Goal: Task Accomplishment & Management: Manage account settings

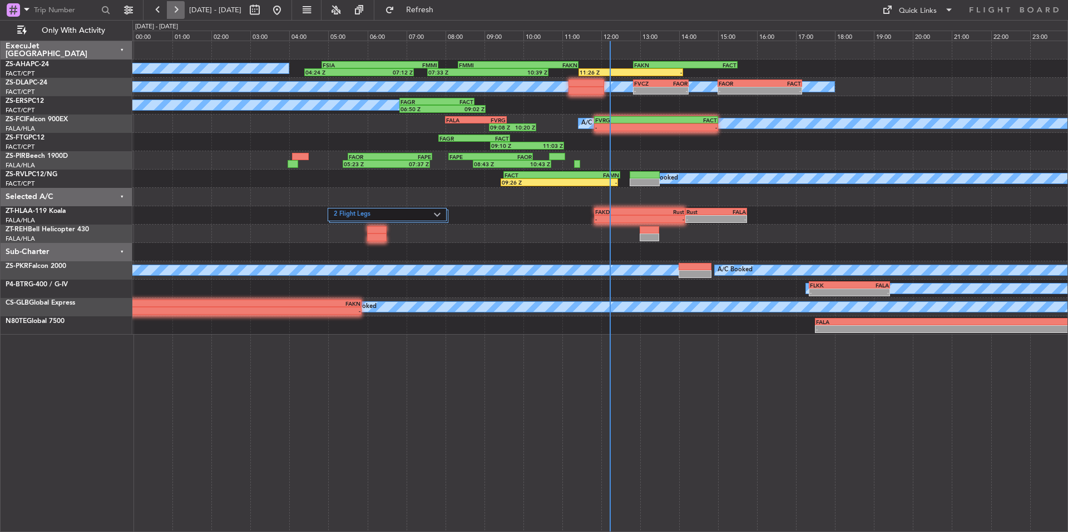
click at [180, 7] on button at bounding box center [176, 10] width 18 height 18
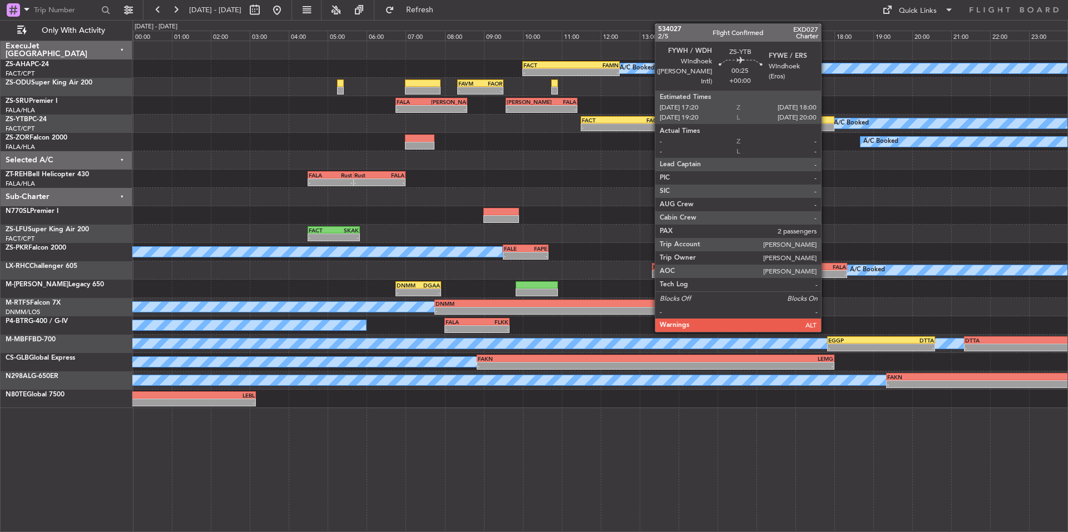
click at [826, 120] on div at bounding box center [821, 120] width 26 height 8
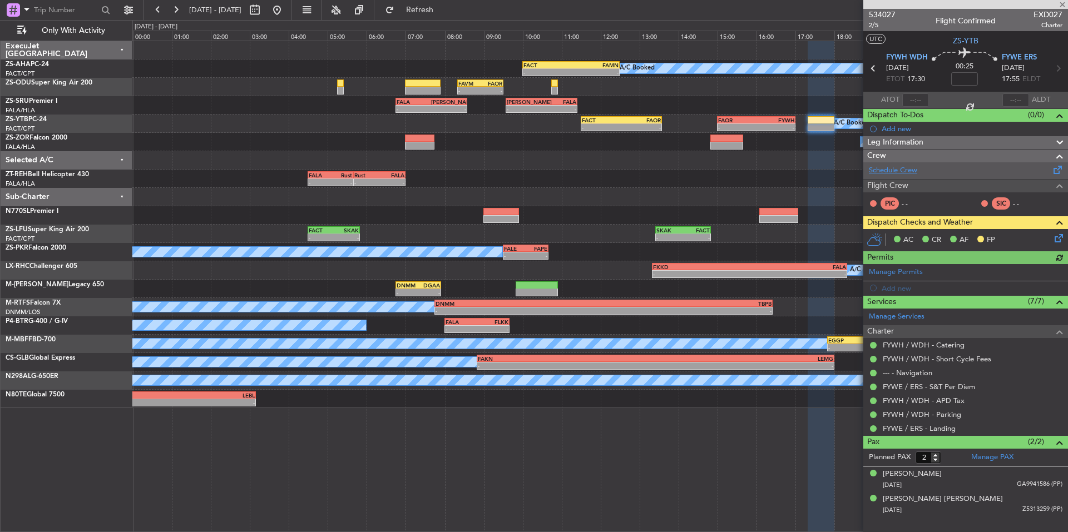
click at [903, 172] on link "Schedule Crew" at bounding box center [893, 170] width 48 height 11
click at [1064, 6] on span at bounding box center [1062, 5] width 11 height 10
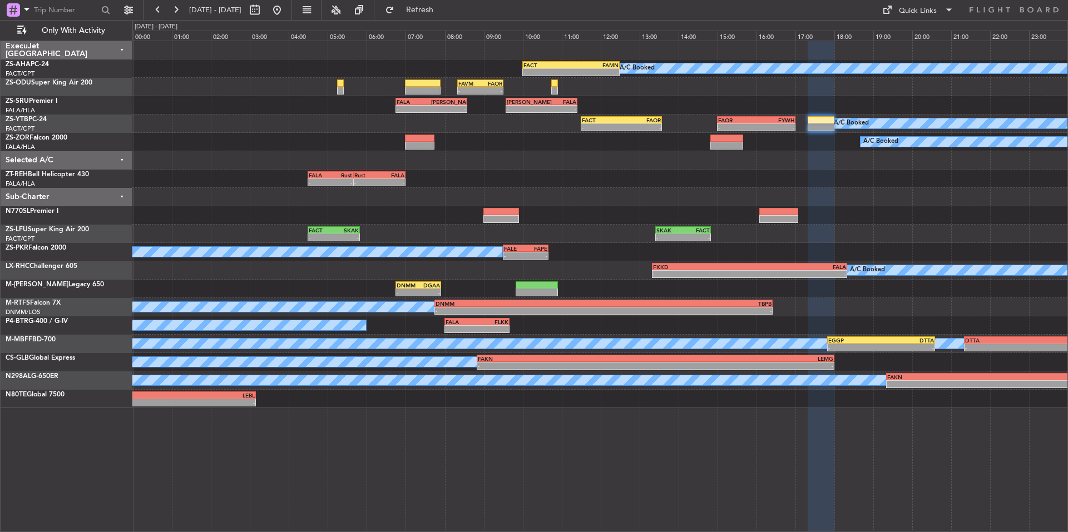
type input "0"
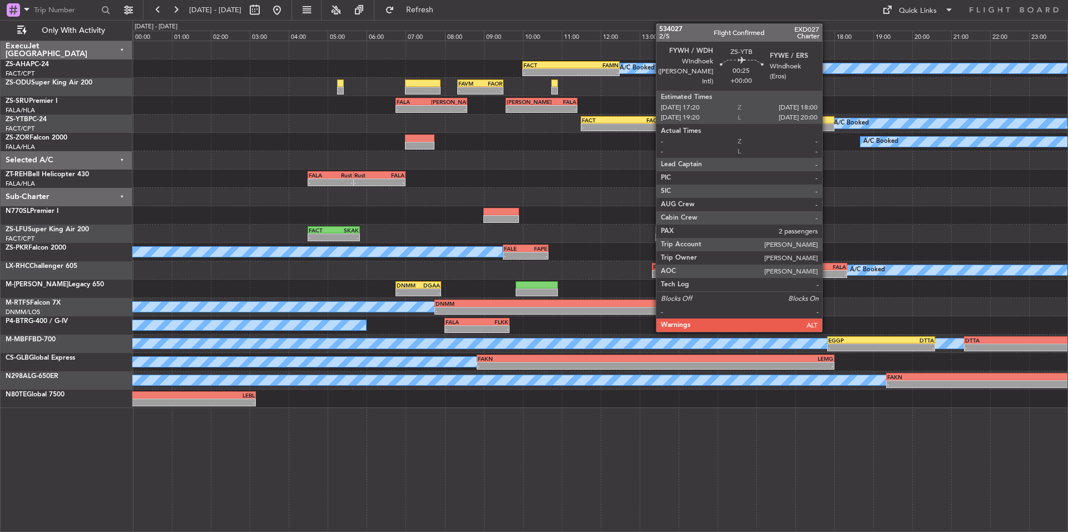
click at [827, 124] on div at bounding box center [821, 128] width 26 height 8
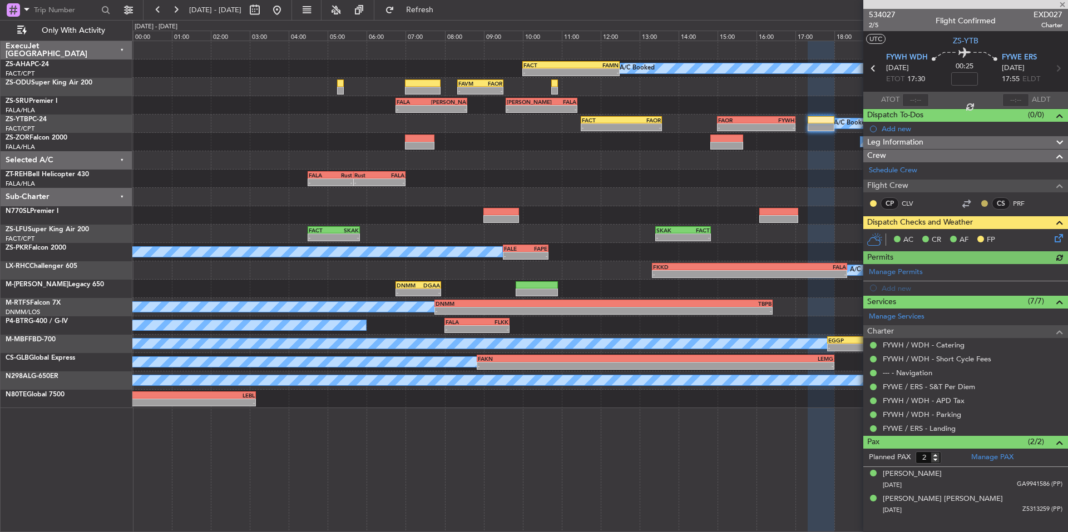
click at [986, 202] on button at bounding box center [985, 203] width 7 height 7
click at [1005, 239] on span "Acknowledged" at bounding box center [987, 235] width 49 height 11
click at [873, 204] on button at bounding box center [873, 203] width 7 height 7
click at [882, 235] on span "Acknowledged" at bounding box center [876, 235] width 49 height 11
click at [1064, 3] on span at bounding box center [1062, 5] width 11 height 10
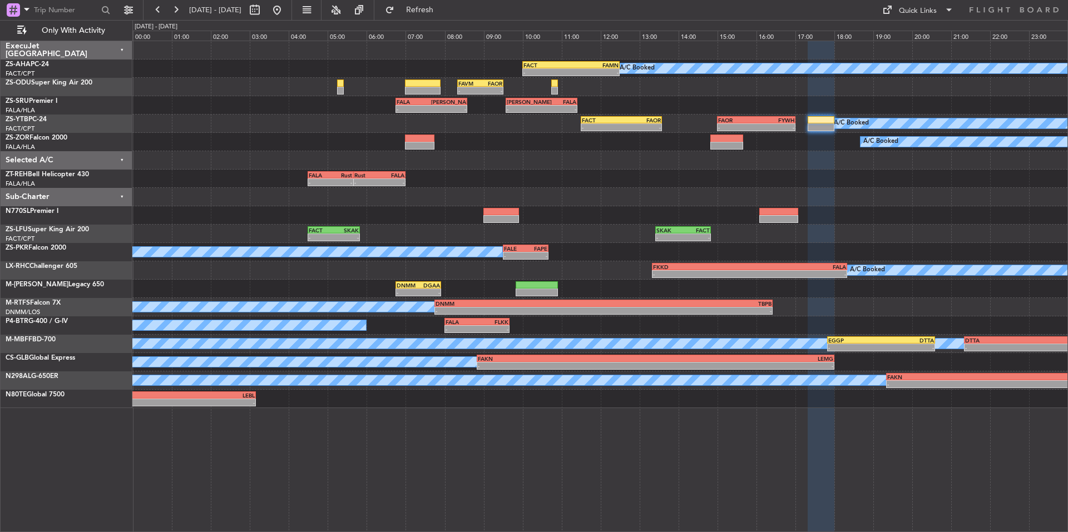
type input "0"
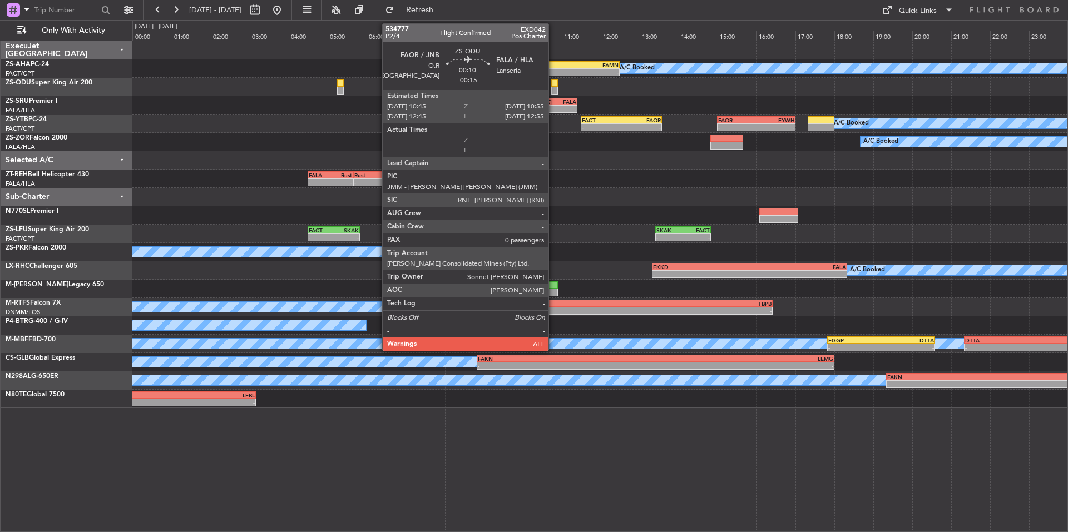
click at [554, 85] on div at bounding box center [554, 84] width 7 height 8
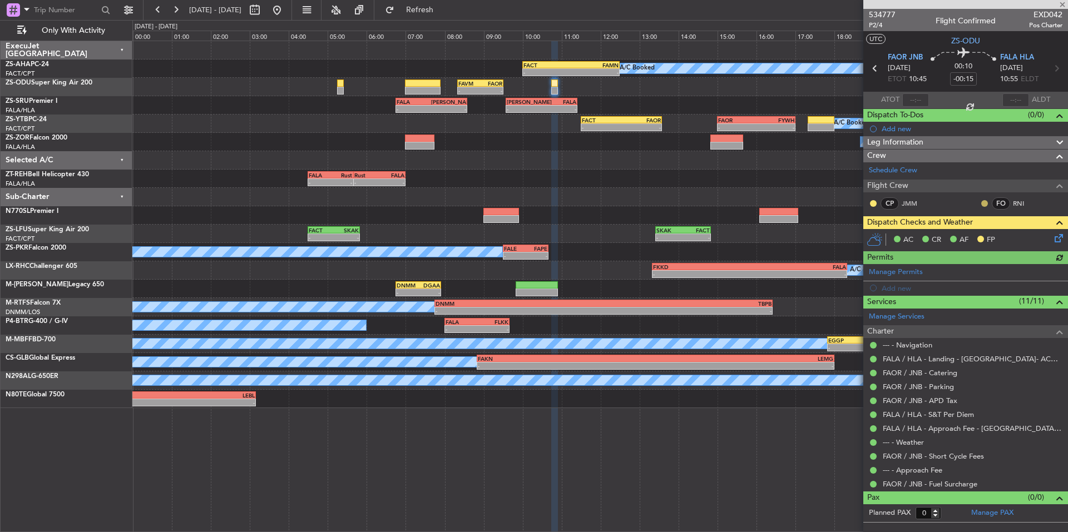
click at [985, 202] on button at bounding box center [985, 203] width 7 height 7
click at [995, 236] on span "Acknowledged" at bounding box center [987, 235] width 49 height 11
click at [875, 202] on button at bounding box center [873, 203] width 7 height 7
click at [897, 231] on span "Acknowledged" at bounding box center [876, 235] width 49 height 11
click at [1061, 239] on icon at bounding box center [1057, 236] width 9 height 9
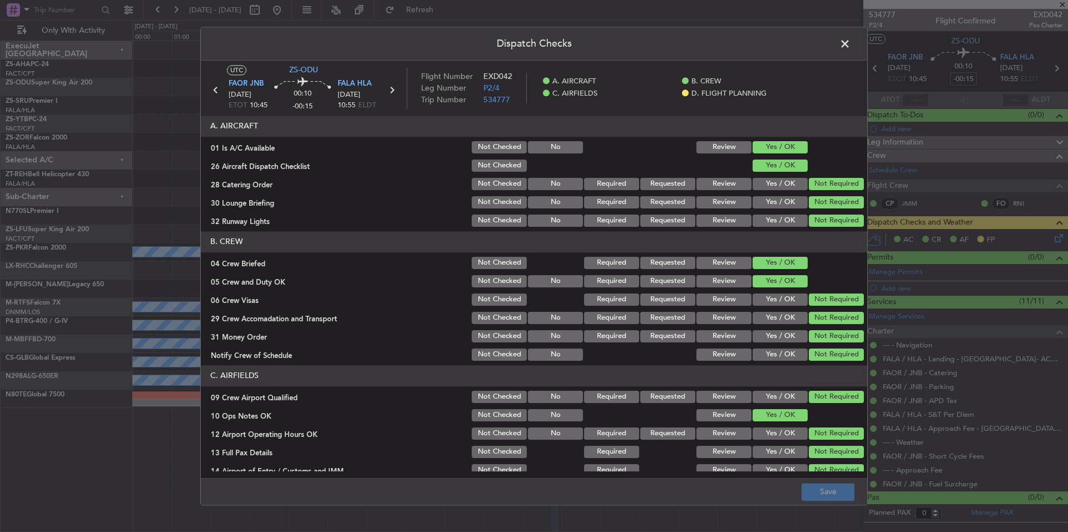
scroll to position [144, 0]
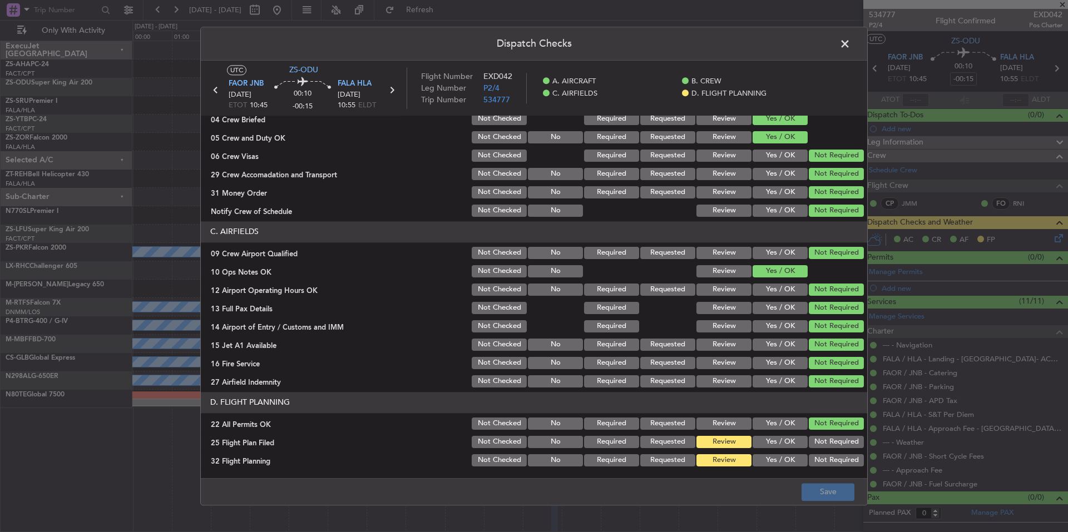
click at [790, 441] on button "Yes / OK" at bounding box center [780, 442] width 55 height 12
click at [786, 464] on button "Yes / OK" at bounding box center [780, 461] width 55 height 12
click at [808, 484] on button "Save" at bounding box center [828, 493] width 53 height 18
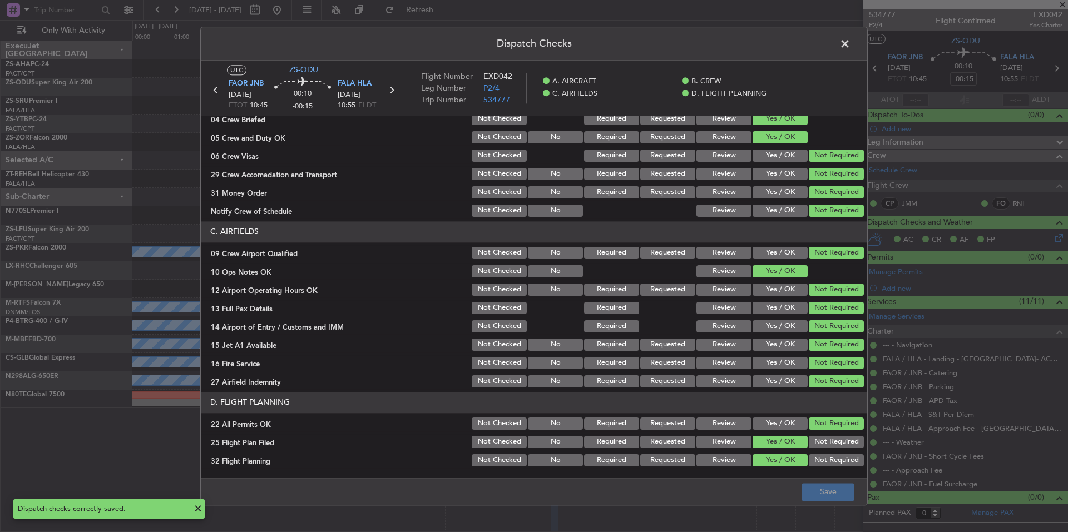
click at [851, 47] on span at bounding box center [851, 47] width 0 height 22
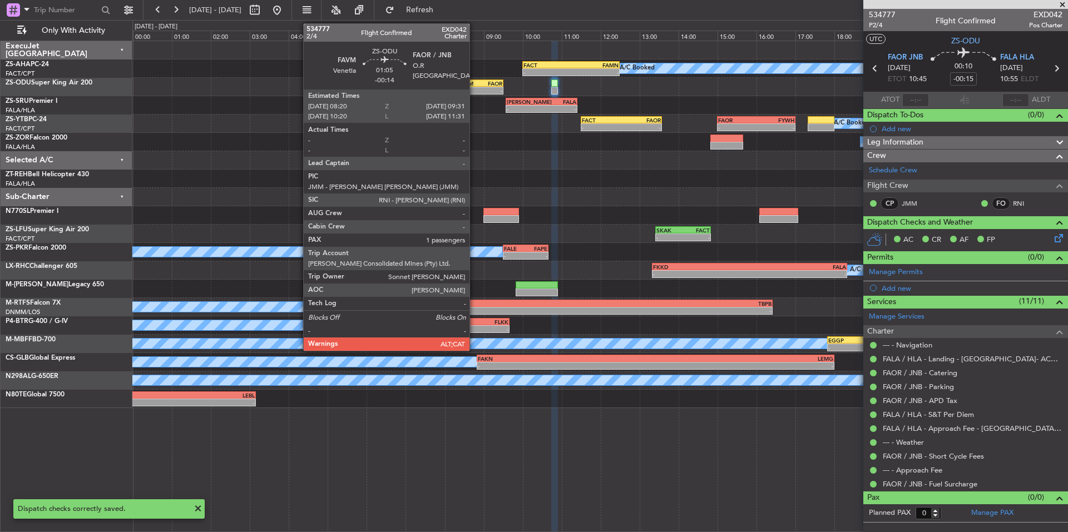
click at [475, 87] on div "- -" at bounding box center [480, 91] width 46 height 8
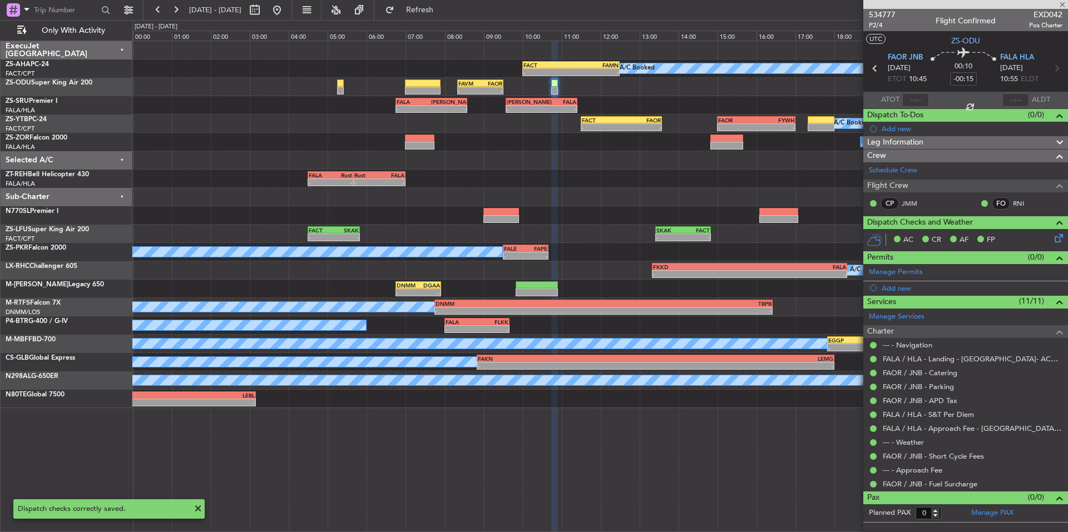
type input "-00:14"
type input "1"
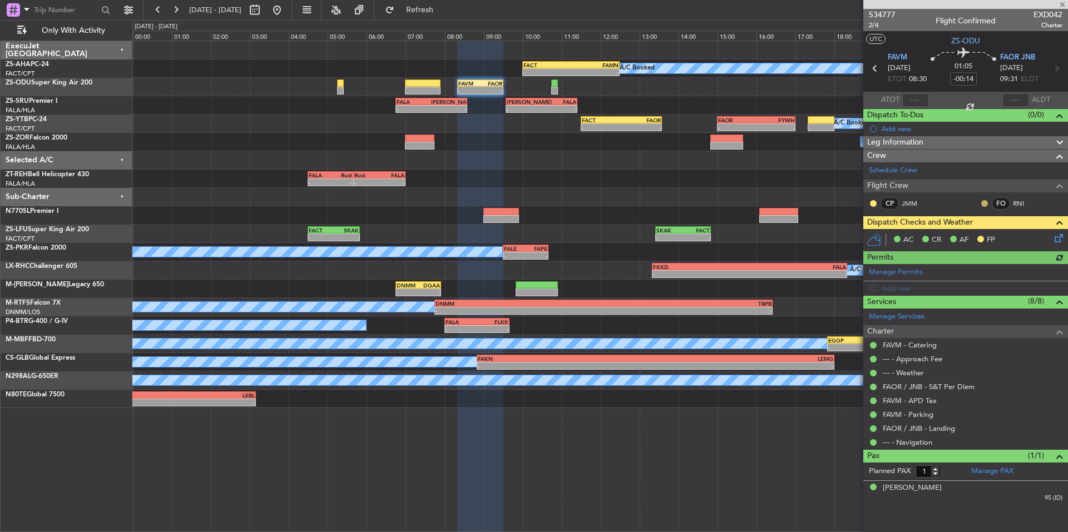
click at [985, 204] on button at bounding box center [985, 203] width 7 height 7
click at [993, 236] on span "Acknowledged" at bounding box center [987, 235] width 49 height 11
click at [876, 205] on button at bounding box center [873, 203] width 7 height 7
click at [895, 231] on span "Acknowledged" at bounding box center [876, 235] width 49 height 11
click at [1061, 236] on icon at bounding box center [1057, 236] width 9 height 9
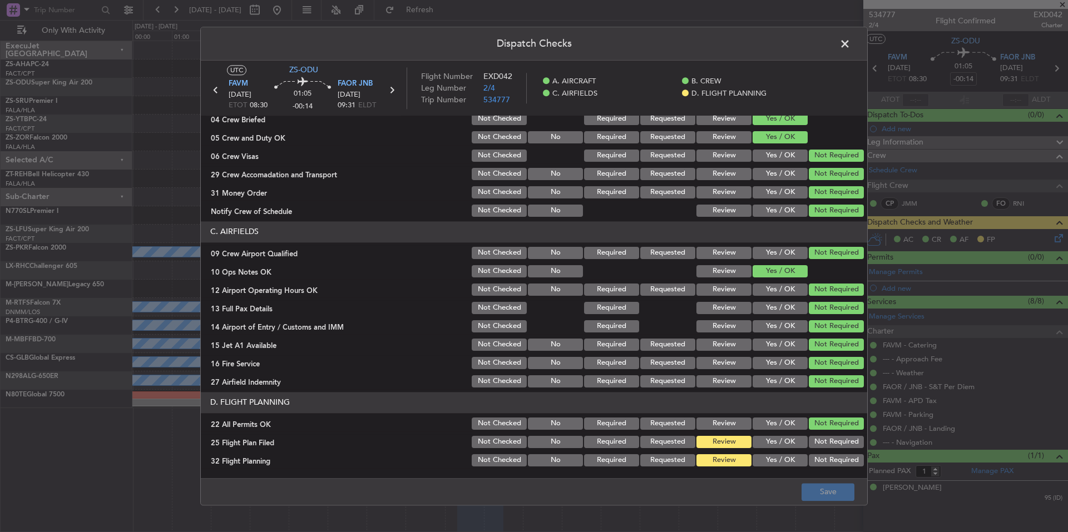
click at [771, 441] on button "Yes / OK" at bounding box center [780, 442] width 55 height 12
click at [772, 458] on button "Yes / OK" at bounding box center [780, 461] width 55 height 12
click at [829, 497] on button "Save" at bounding box center [828, 493] width 53 height 18
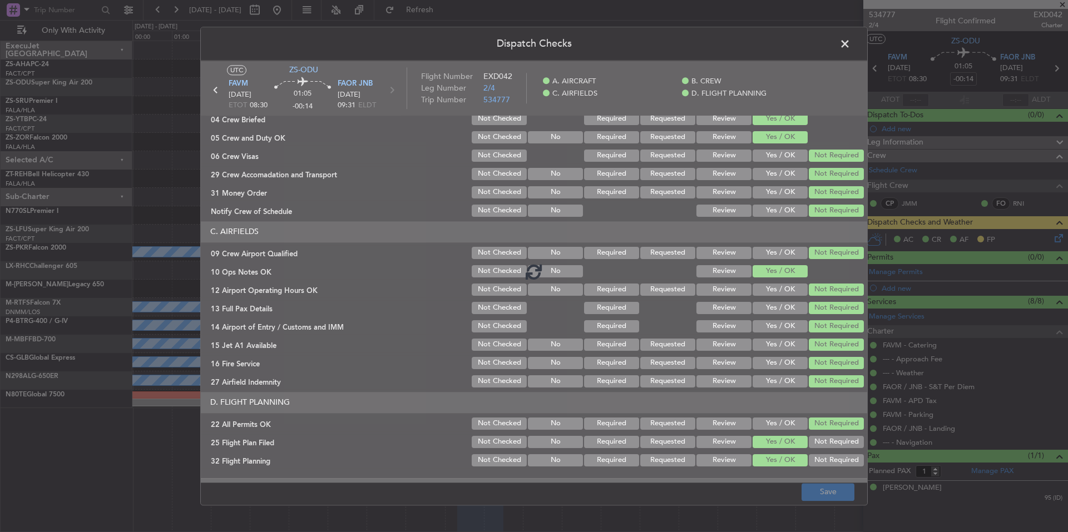
click at [851, 43] on span at bounding box center [851, 47] width 0 height 22
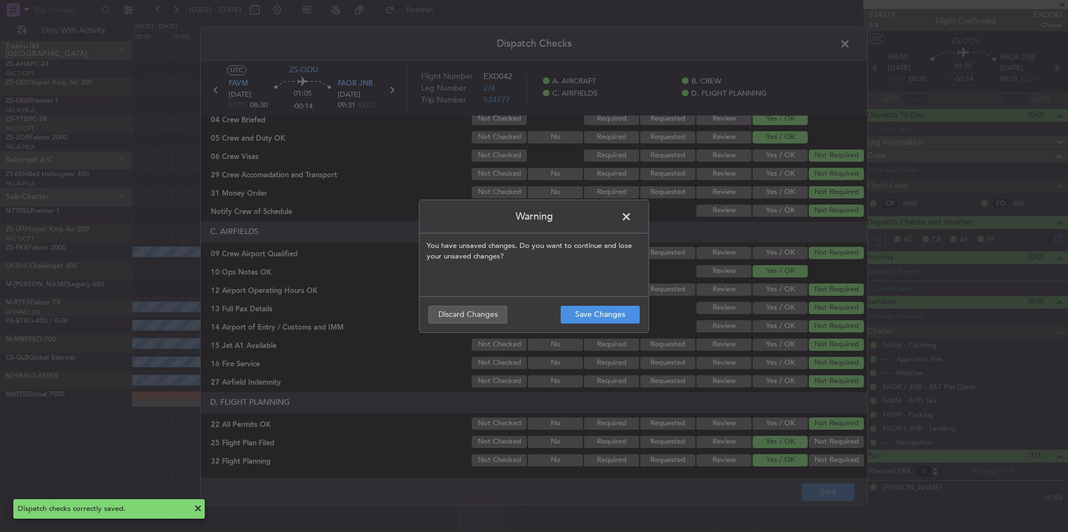
click at [632, 217] on span at bounding box center [632, 220] width 0 height 22
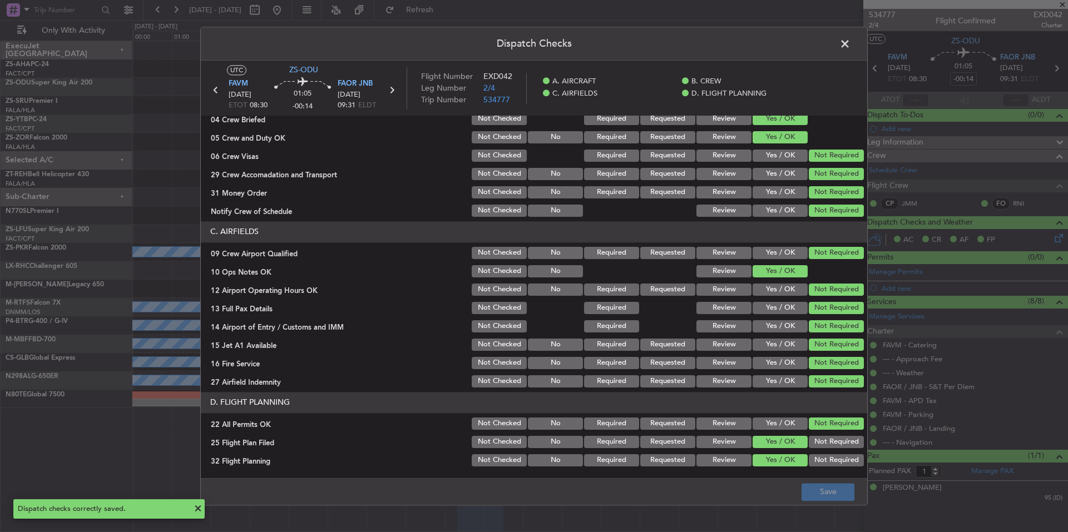
click at [851, 48] on span at bounding box center [851, 47] width 0 height 22
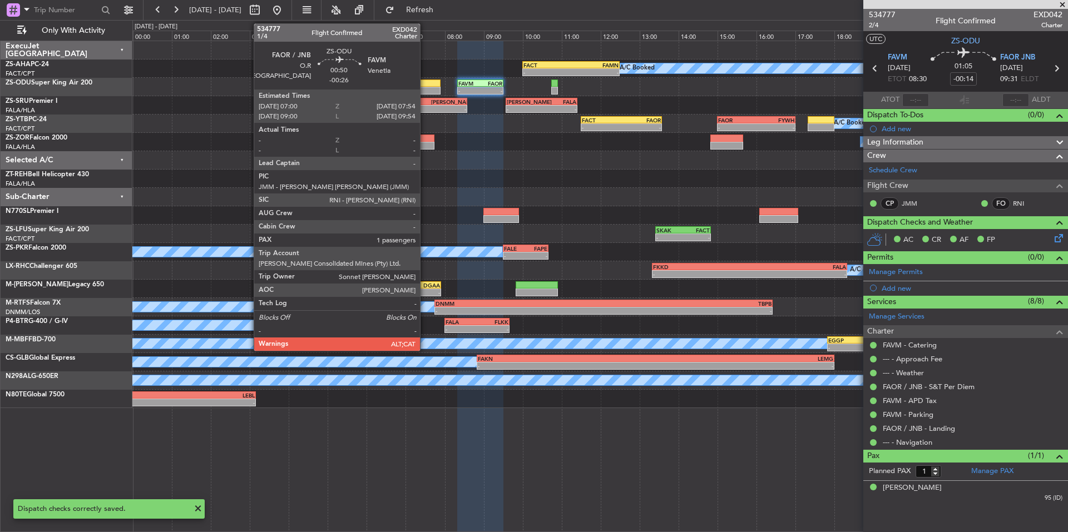
click at [425, 85] on div at bounding box center [423, 84] width 36 height 8
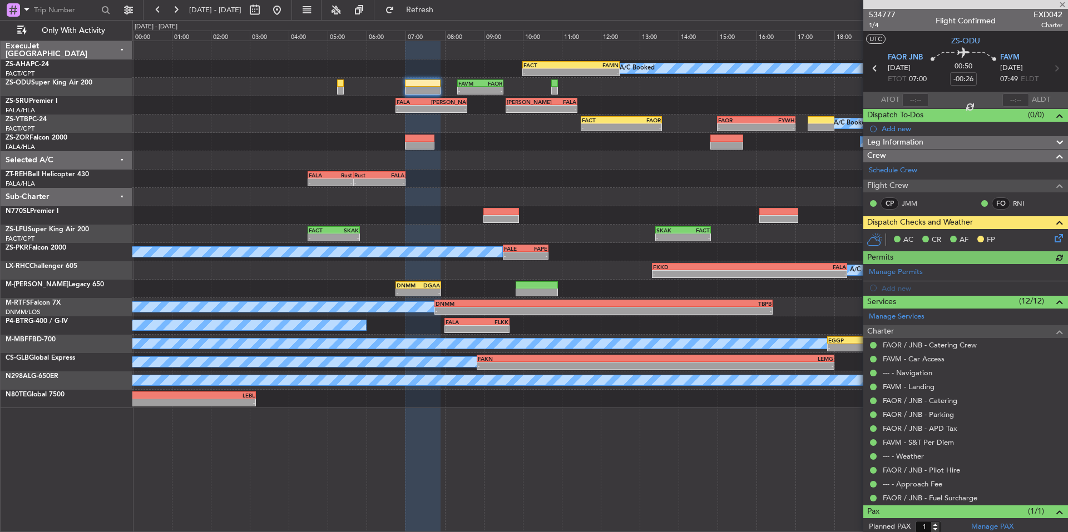
click at [1053, 235] on icon at bounding box center [1057, 236] width 9 height 9
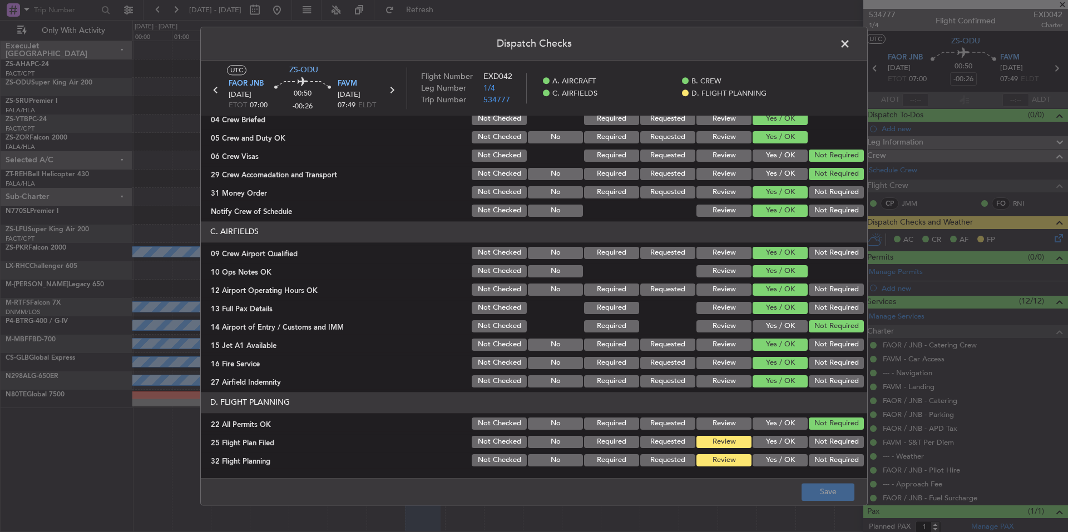
click at [796, 447] on button "Yes / OK" at bounding box center [780, 442] width 55 height 12
click at [793, 461] on button "Yes / OK" at bounding box center [780, 461] width 55 height 12
click at [811, 487] on button "Save" at bounding box center [828, 493] width 53 height 18
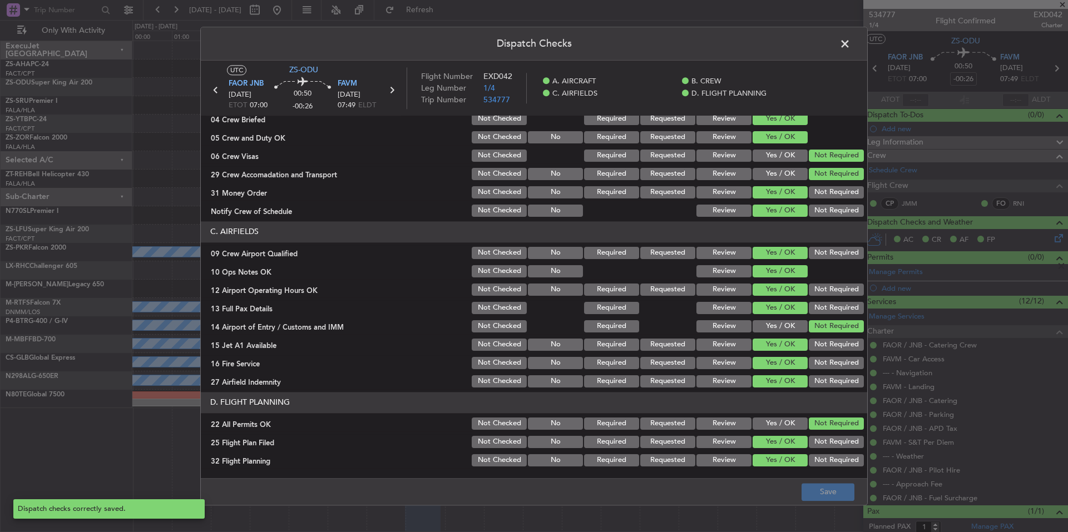
click at [851, 39] on span at bounding box center [851, 47] width 0 height 22
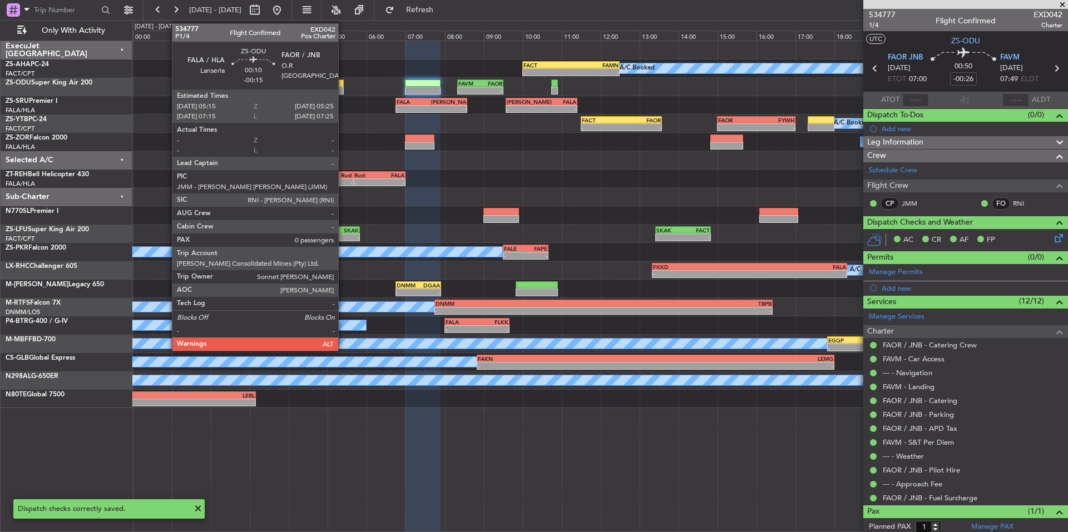
click at [343, 86] on div at bounding box center [340, 84] width 7 height 8
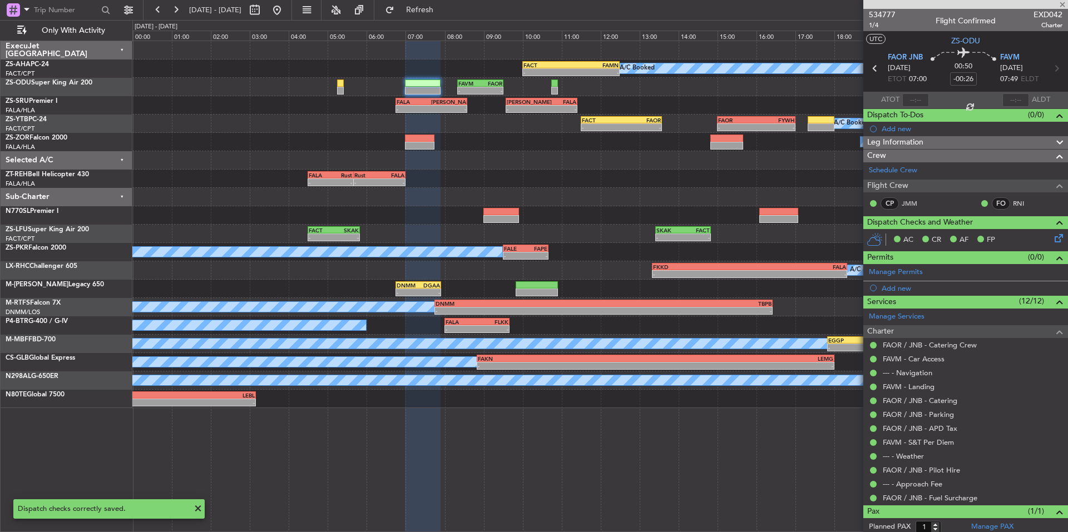
type input "-00:15"
type input "0"
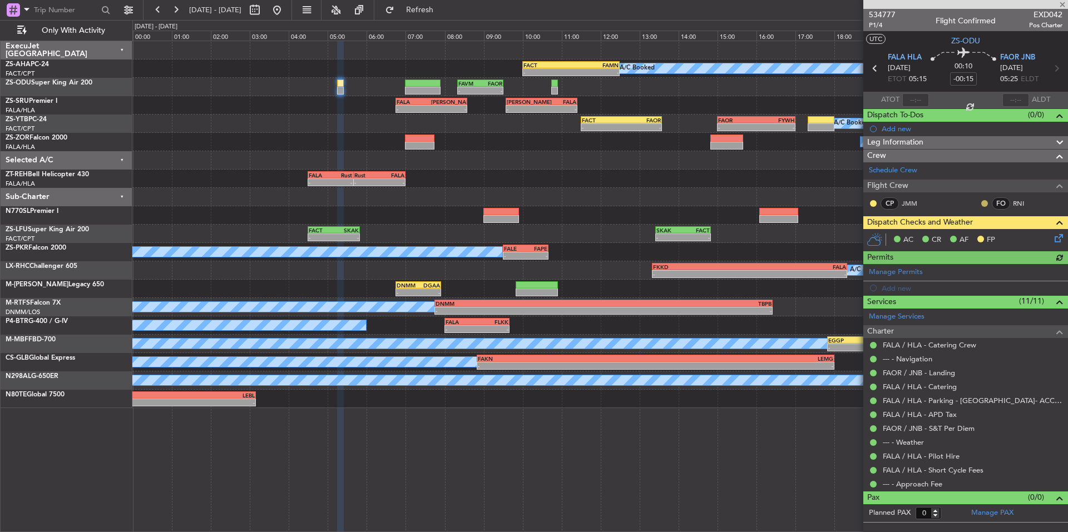
click at [988, 204] on button at bounding box center [985, 203] width 7 height 7
click at [990, 238] on span "Acknowledged" at bounding box center [987, 235] width 49 height 11
click at [874, 205] on button at bounding box center [873, 203] width 7 height 7
click at [880, 238] on span "Acknowledged" at bounding box center [876, 235] width 49 height 11
click at [1062, 236] on icon at bounding box center [1057, 236] width 9 height 9
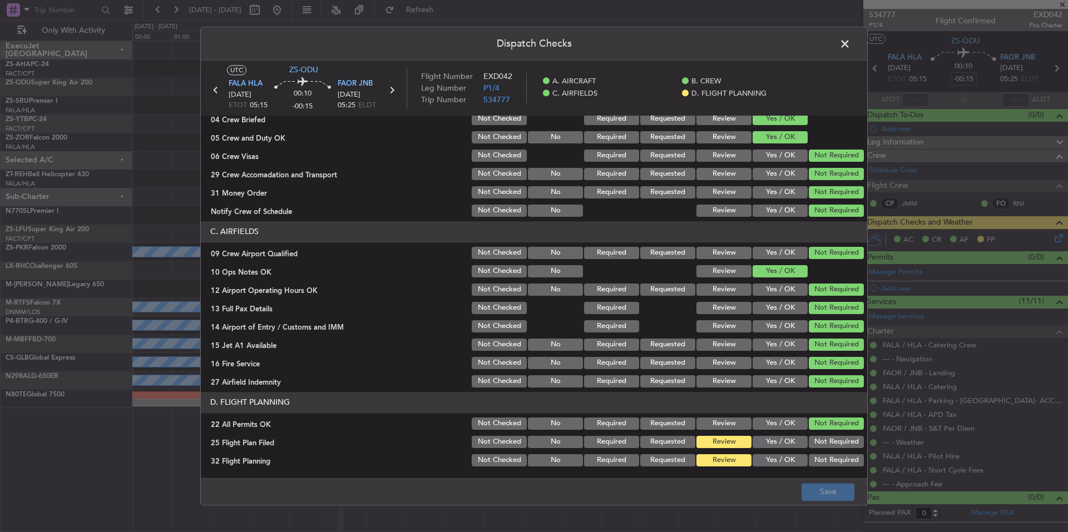
click at [763, 445] on button "Yes / OK" at bounding box center [780, 442] width 55 height 12
click at [765, 457] on button "Yes / OK" at bounding box center [780, 461] width 55 height 12
click at [826, 490] on button "Save" at bounding box center [828, 493] width 53 height 18
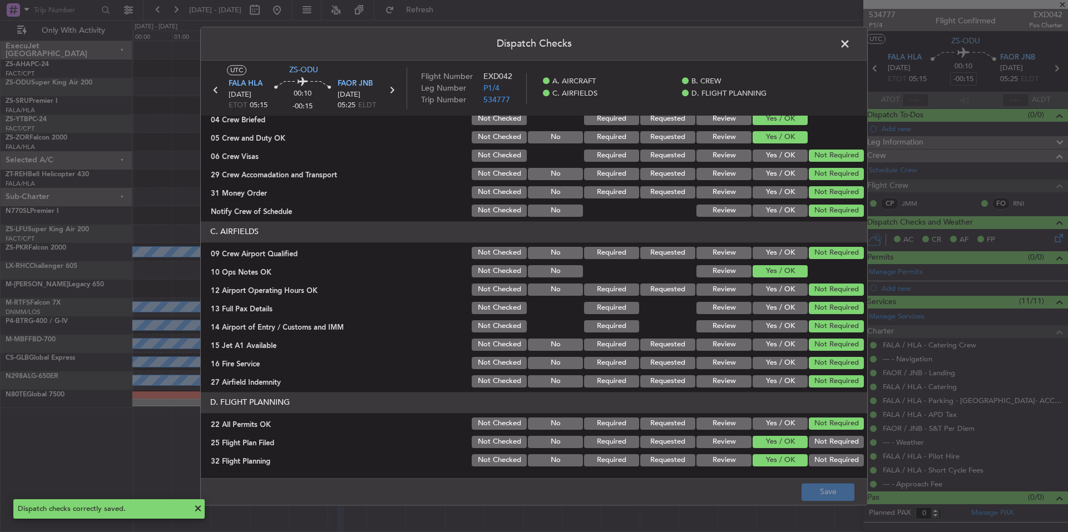
click at [851, 41] on span at bounding box center [851, 47] width 0 height 22
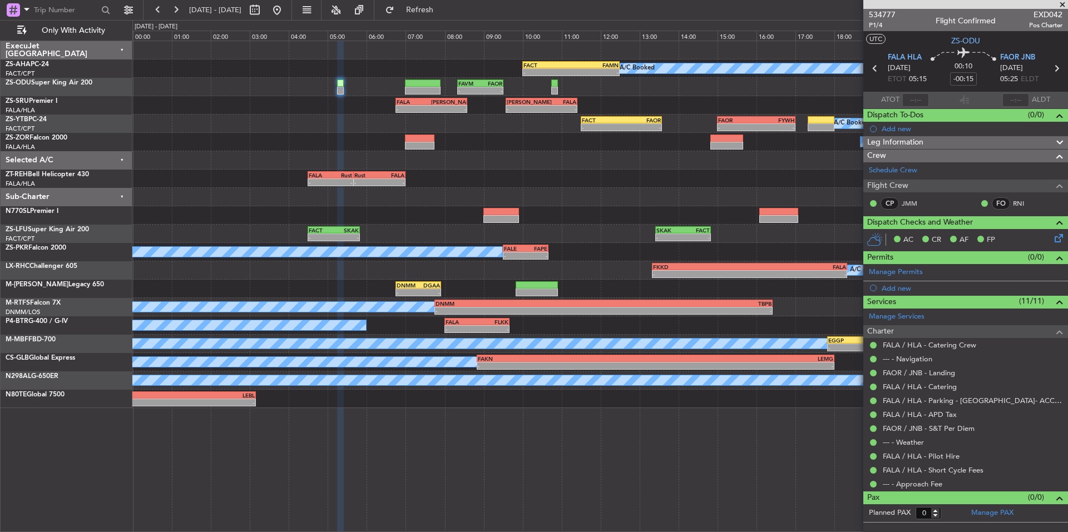
click at [1063, 1] on span at bounding box center [1062, 5] width 11 height 10
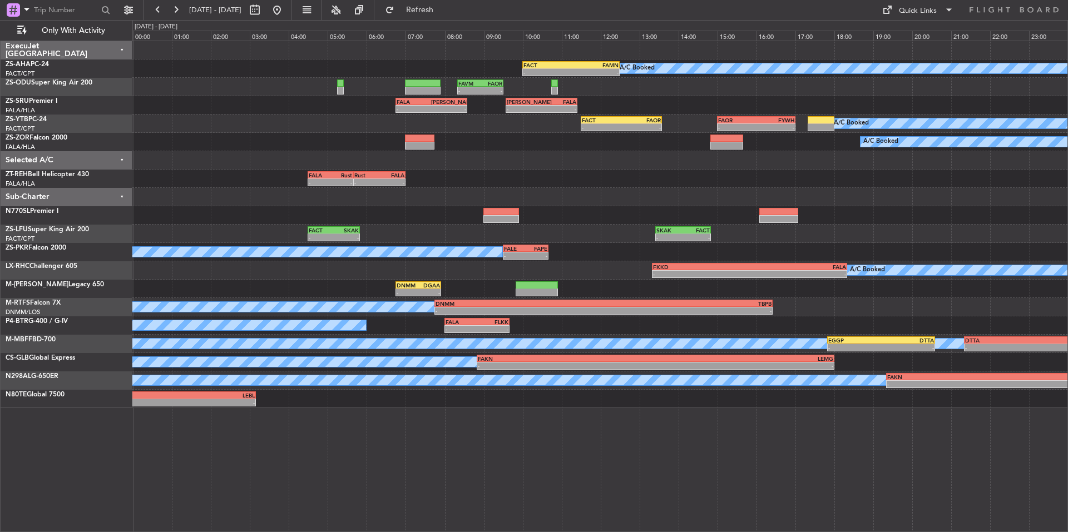
click at [530, 164] on div at bounding box center [599, 160] width 935 height 18
click at [162, 4] on button at bounding box center [158, 10] width 18 height 18
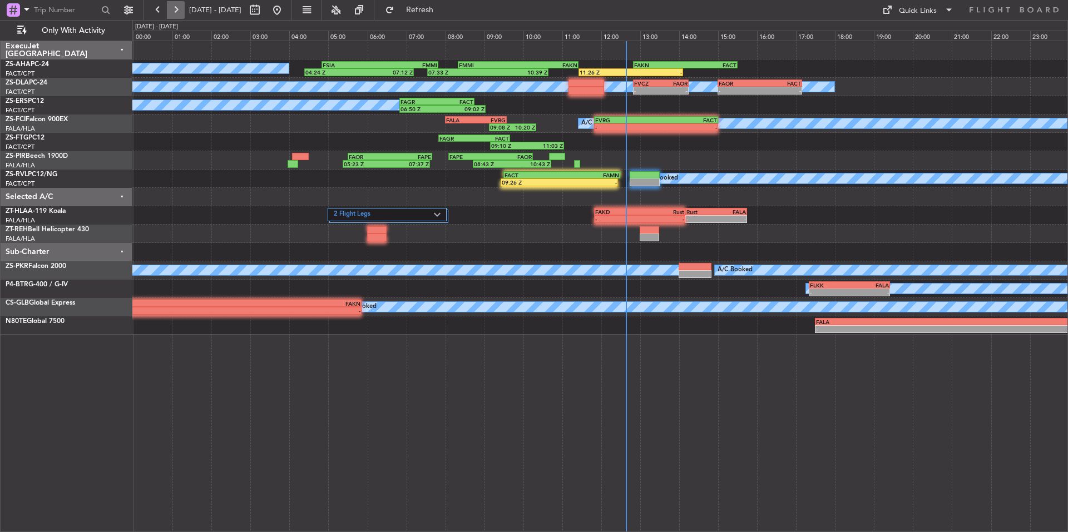
click at [178, 8] on button at bounding box center [176, 10] width 18 height 18
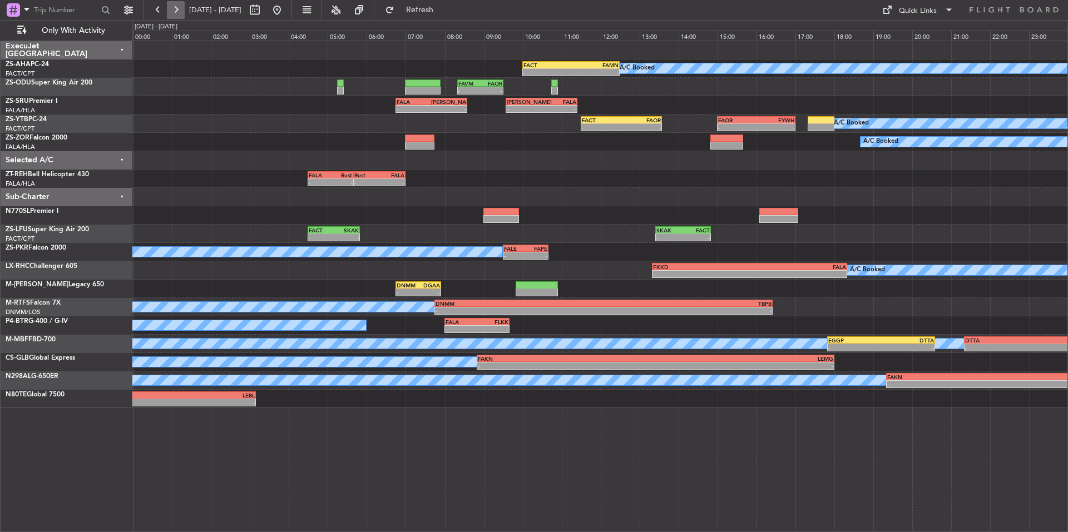
click at [178, 10] on button at bounding box center [176, 10] width 18 height 18
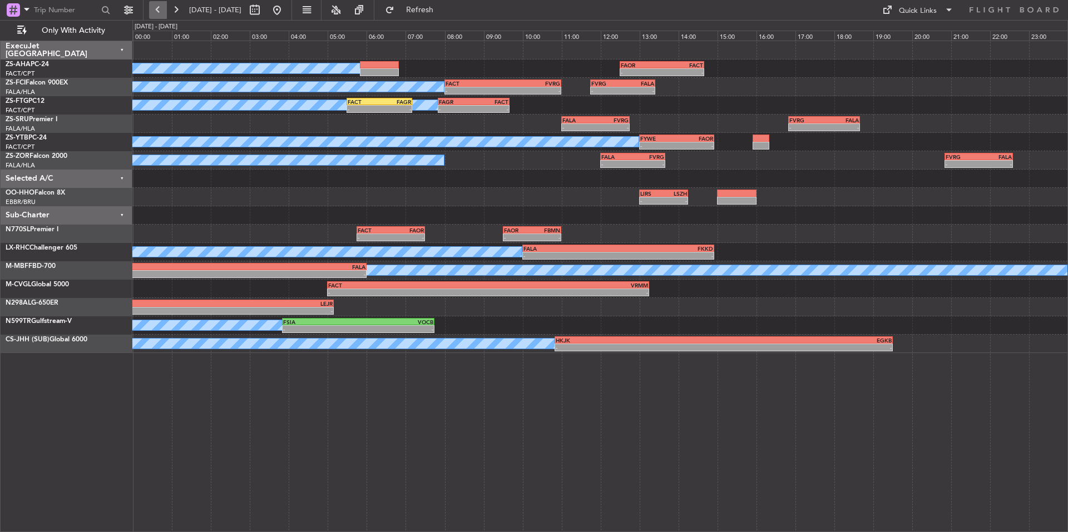
click at [164, 12] on button at bounding box center [158, 10] width 18 height 18
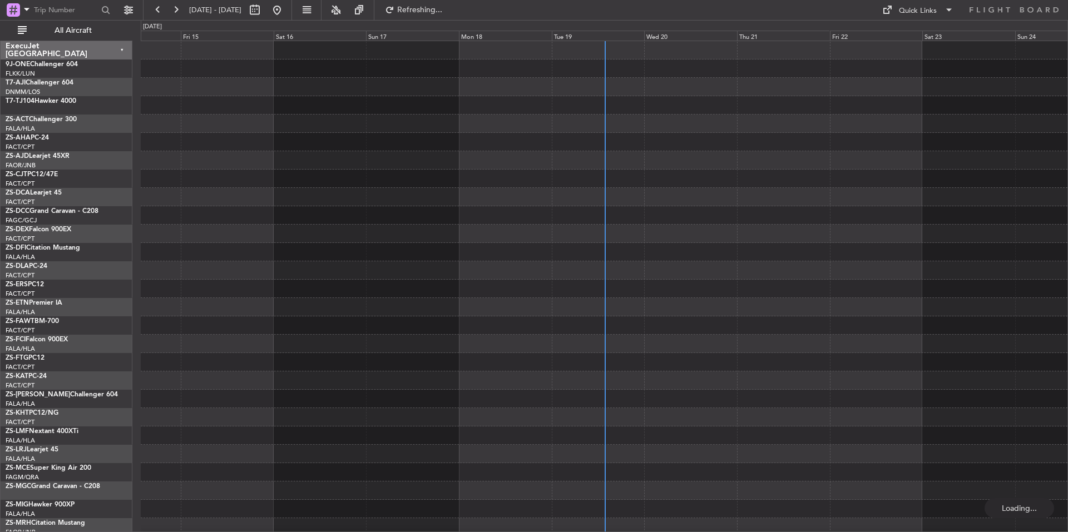
click at [593, 34] on div "Tue 19" at bounding box center [598, 36] width 93 height 10
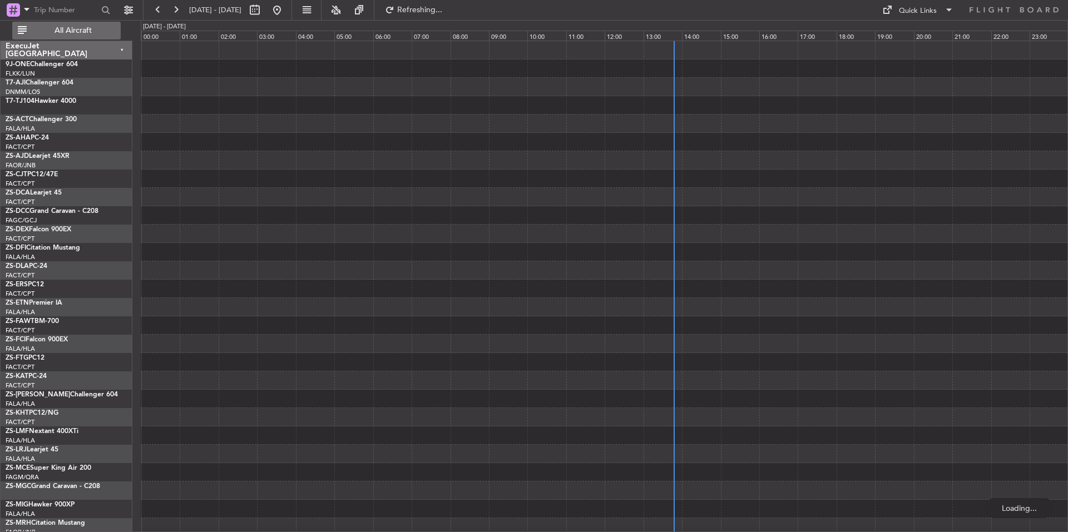
click at [112, 26] on button "All Aircraft" at bounding box center [66, 31] width 109 height 18
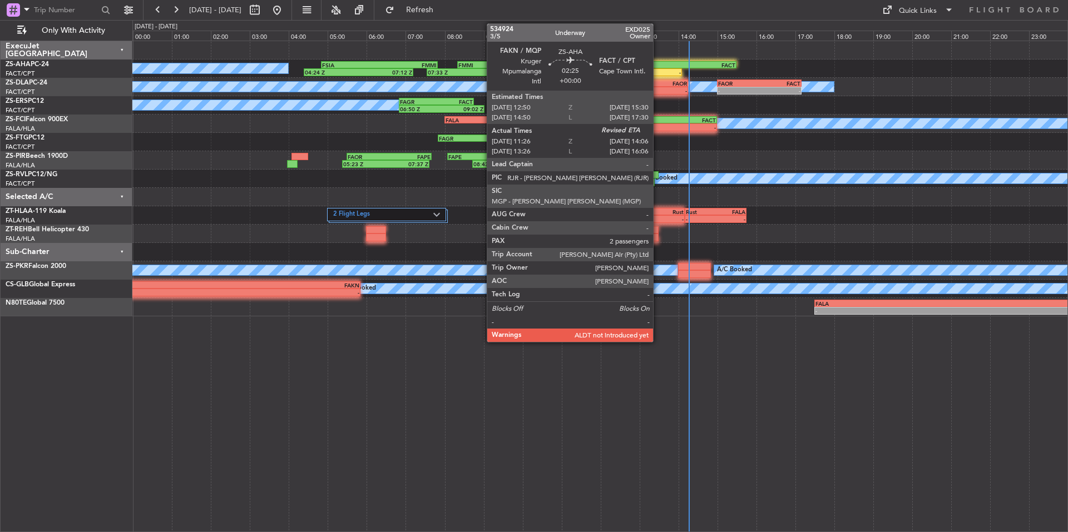
click at [658, 68] on div "FAKN 12:50 Z FACT 15:30 Z" at bounding box center [685, 65] width 104 height 8
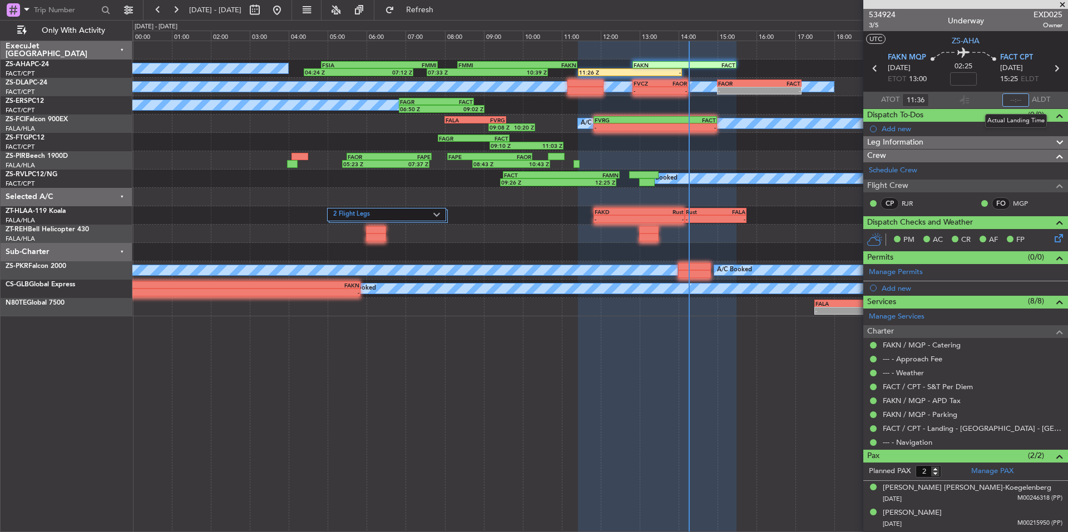
click at [1015, 98] on input "text" at bounding box center [1016, 99] width 27 height 13
type input "1"
type input "14:16"
drag, startPoint x: 1066, startPoint y: 4, endPoint x: 1014, endPoint y: 16, distance: 53.7
click at [1066, 4] on span at bounding box center [1062, 5] width 11 height 10
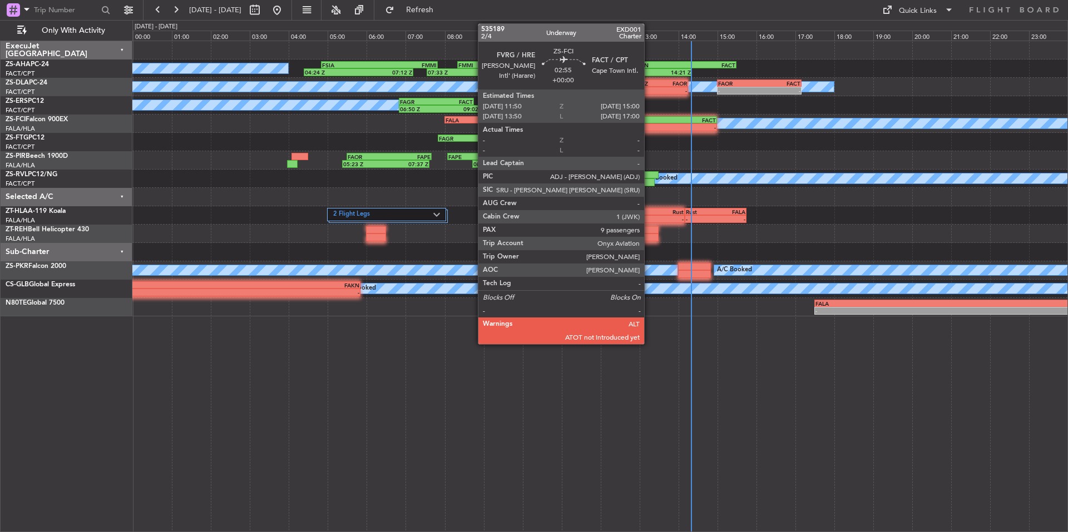
click at [649, 121] on div "FVRG" at bounding box center [625, 120] width 61 height 7
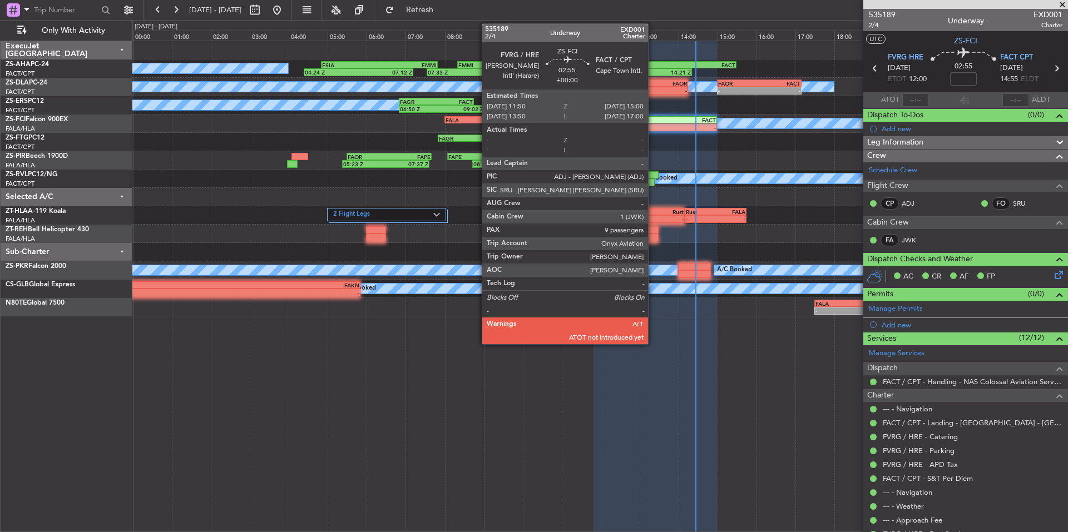
click at [653, 119] on div "FVRG" at bounding box center [625, 120] width 61 height 7
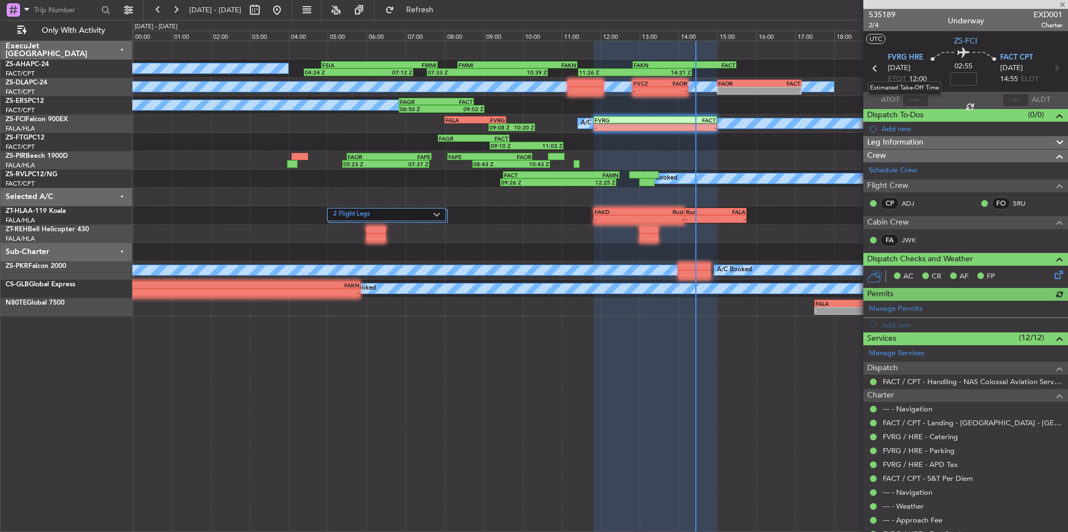
click at [918, 99] on mat-tooltip-component "Estimated Take-Off Time" at bounding box center [904, 87] width 89 height 29
click at [914, 93] on input "text" at bounding box center [916, 99] width 27 height 13
type input "14:26"
